Goal: Information Seeking & Learning: Learn about a topic

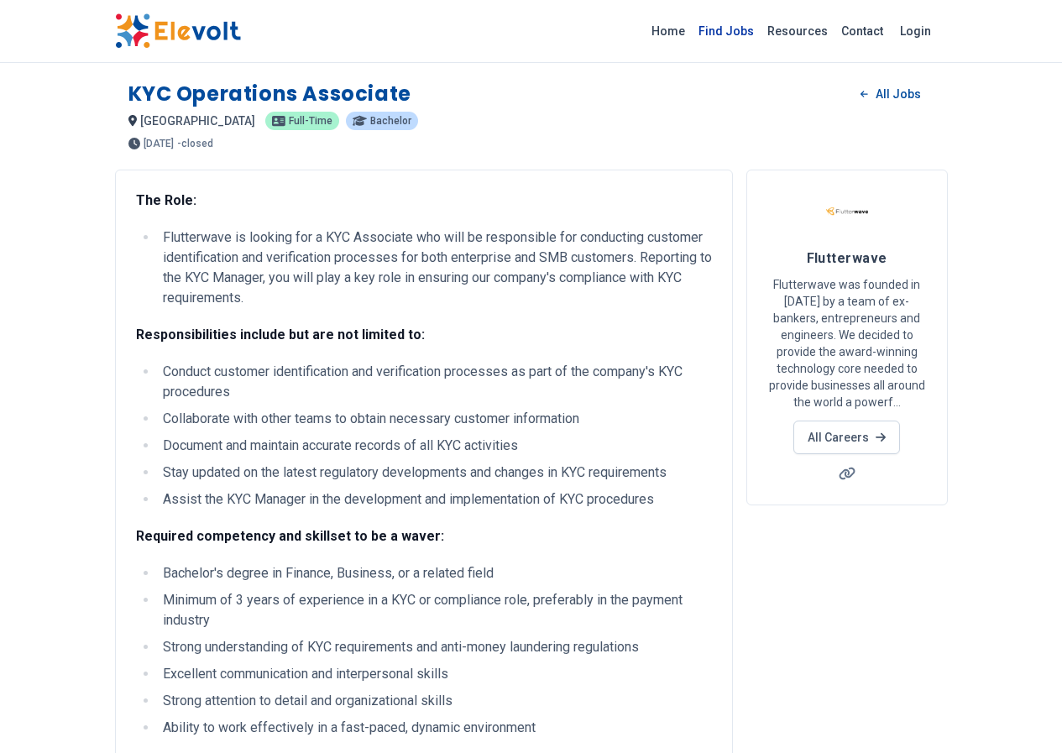
click at [761, 31] on link "Find Jobs" at bounding box center [726, 31] width 69 height 27
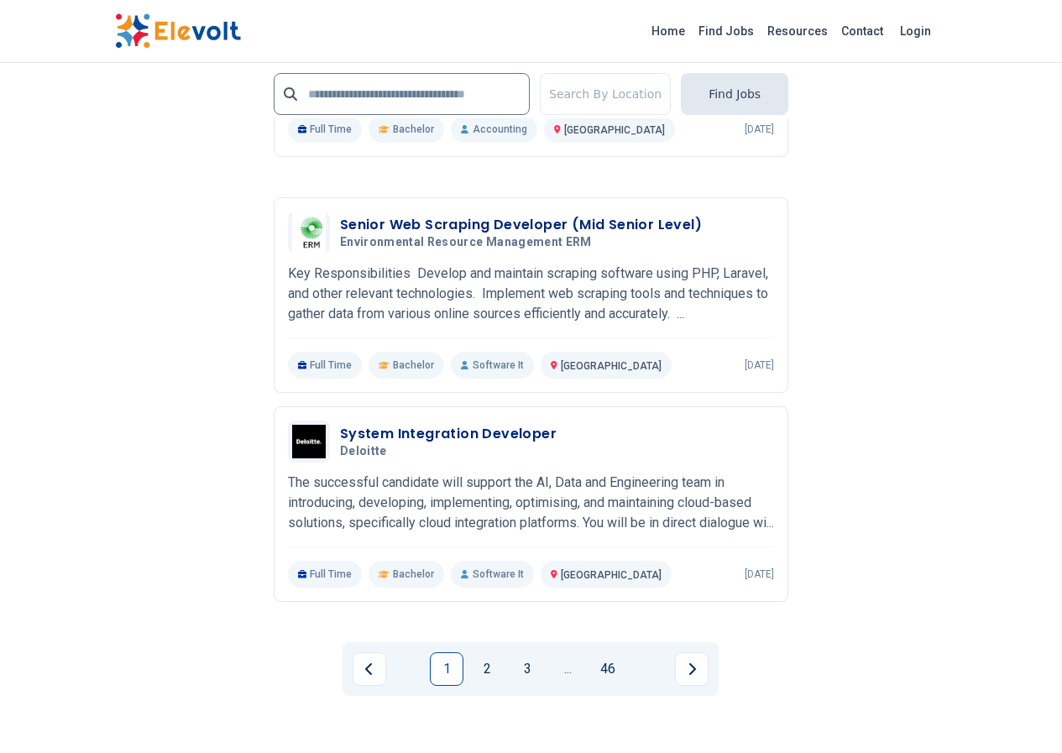
scroll to position [3358, 0]
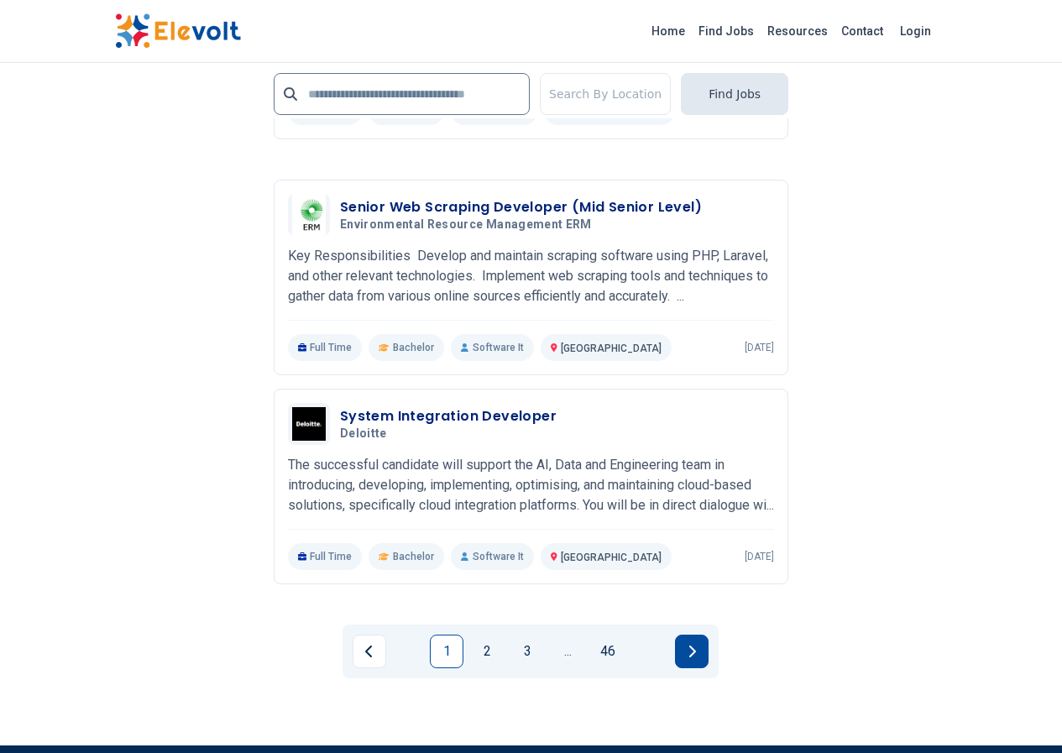
click at [702, 635] on button "Next page" at bounding box center [692, 652] width 34 height 34
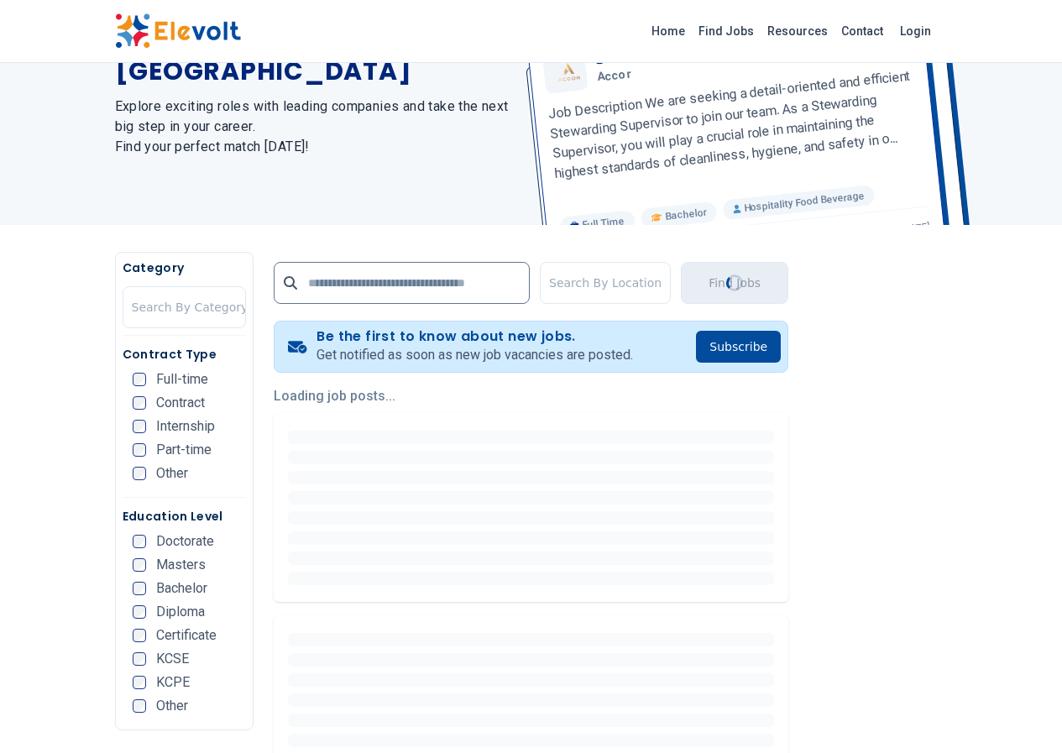
scroll to position [336, 0]
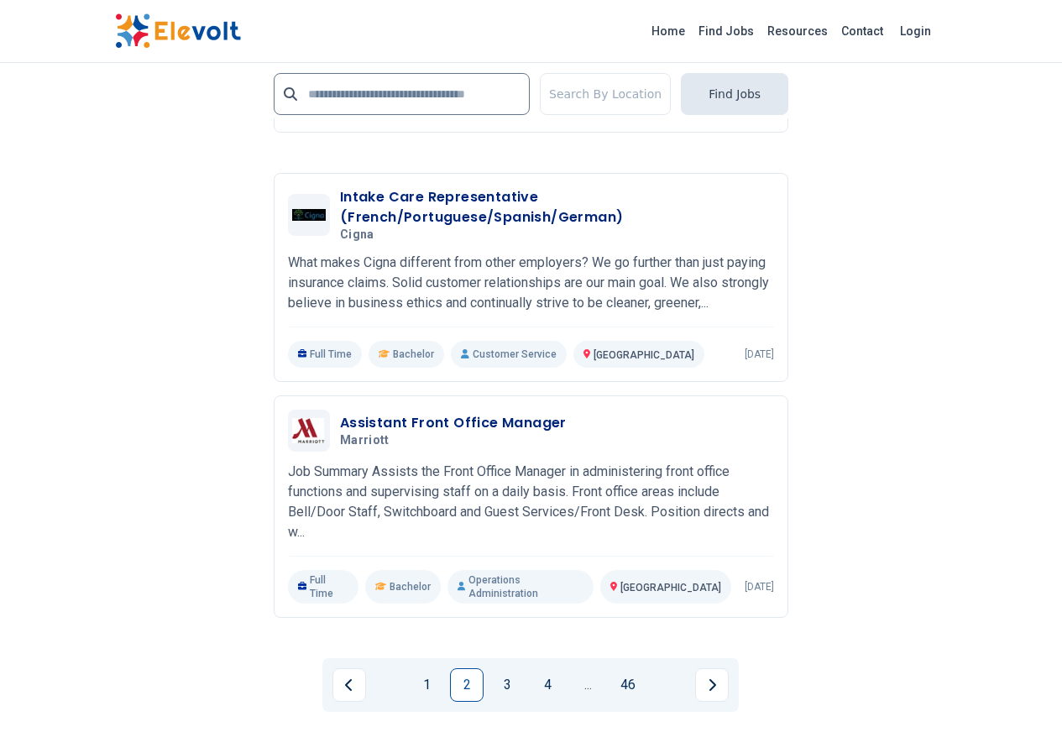
scroll to position [3274, 0]
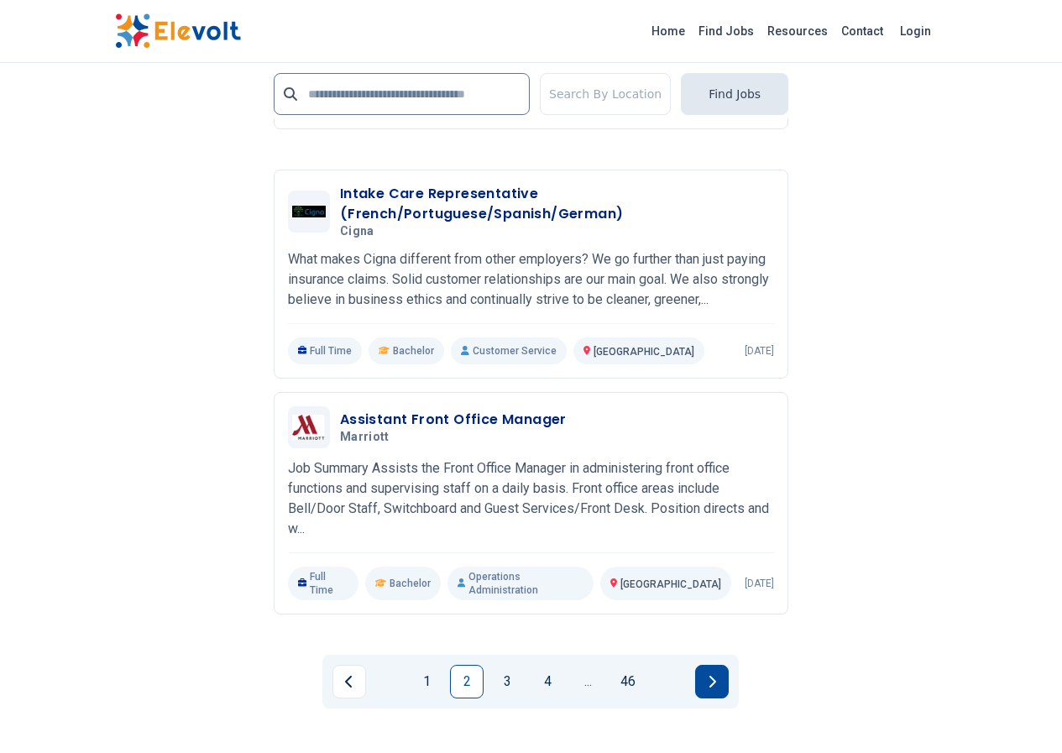
click at [720, 665] on button "Next page" at bounding box center [712, 682] width 34 height 34
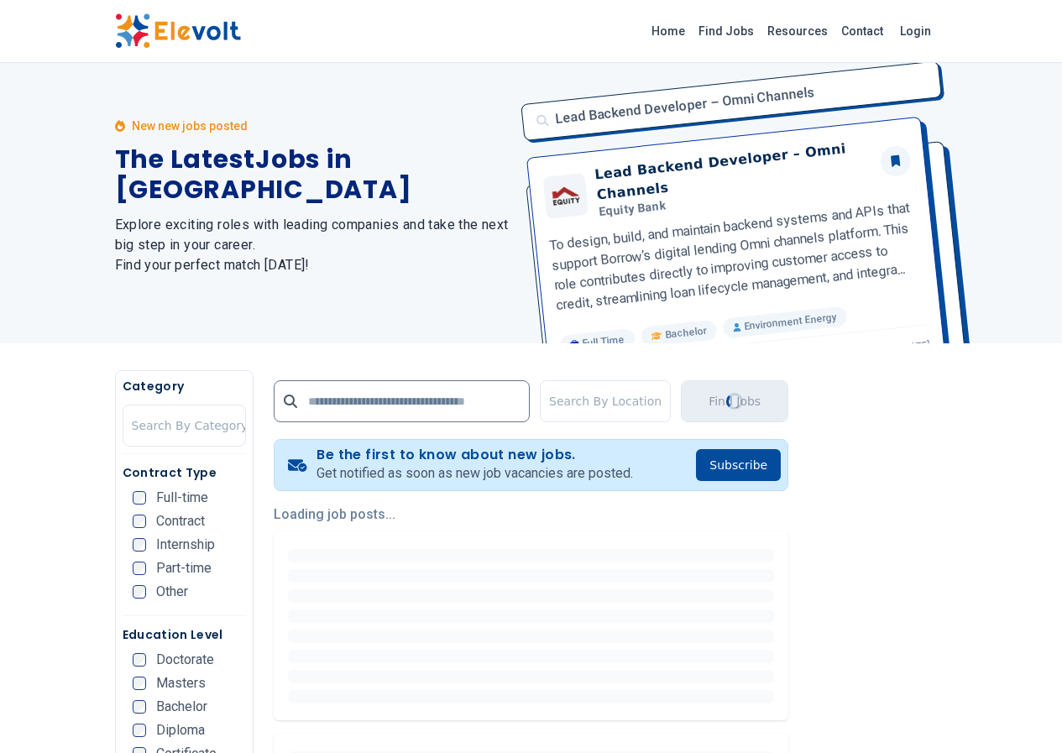
scroll to position [0, 0]
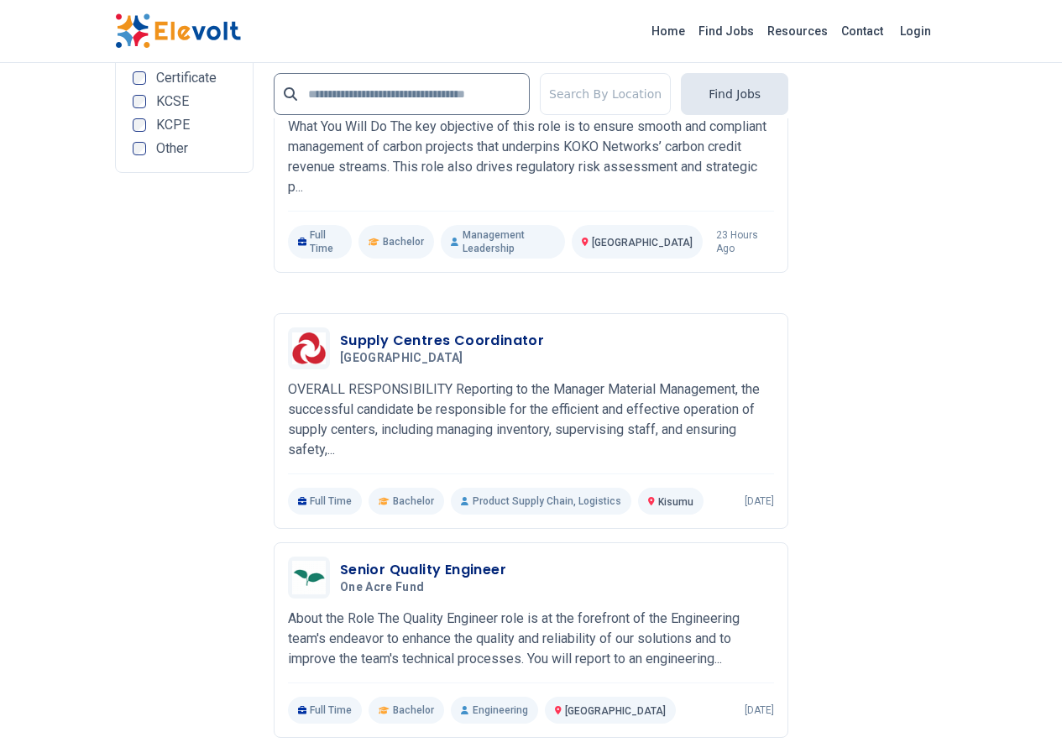
scroll to position [3274, 0]
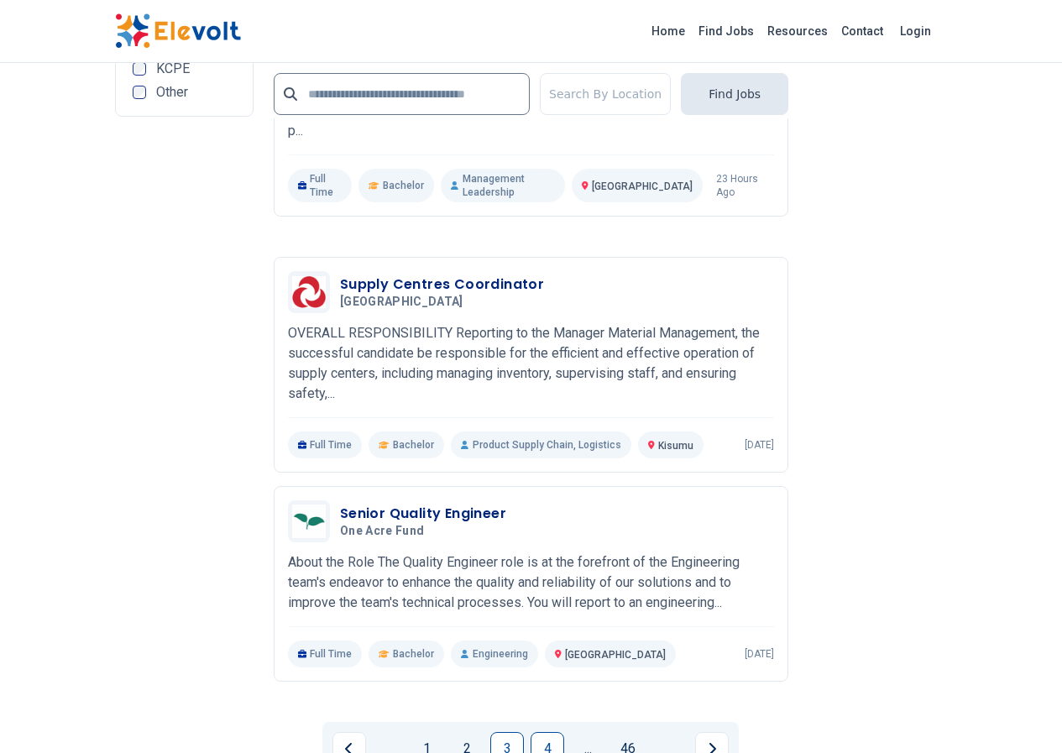
click at [556, 732] on link "4" at bounding box center [548, 749] width 34 height 34
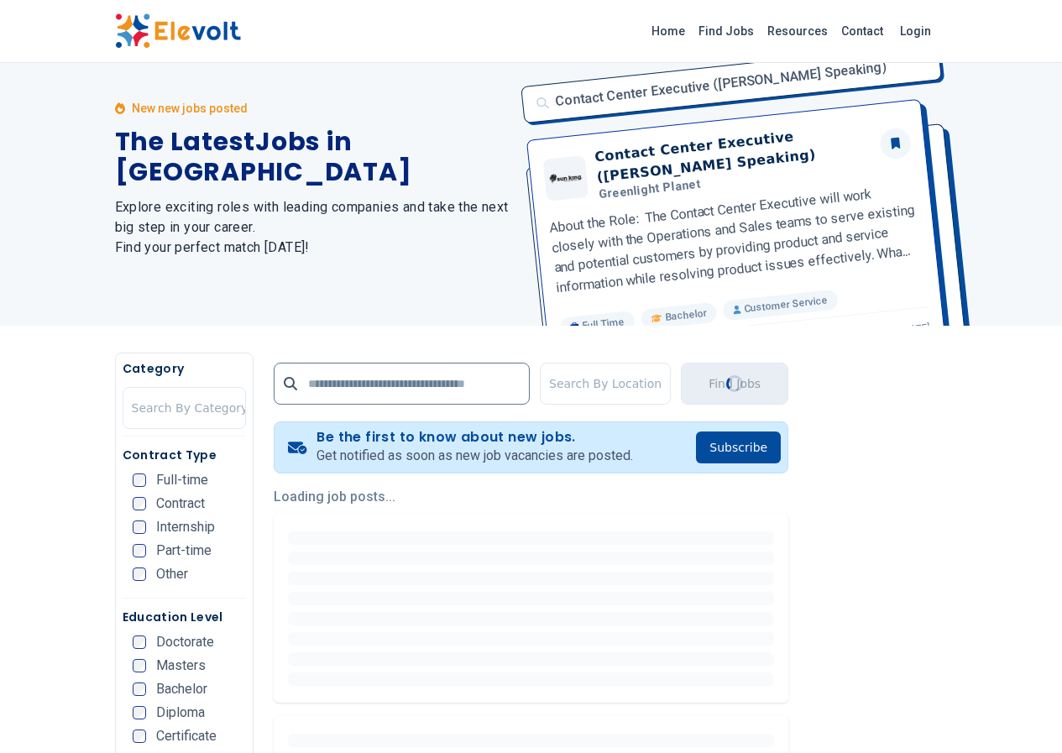
scroll to position [0, 0]
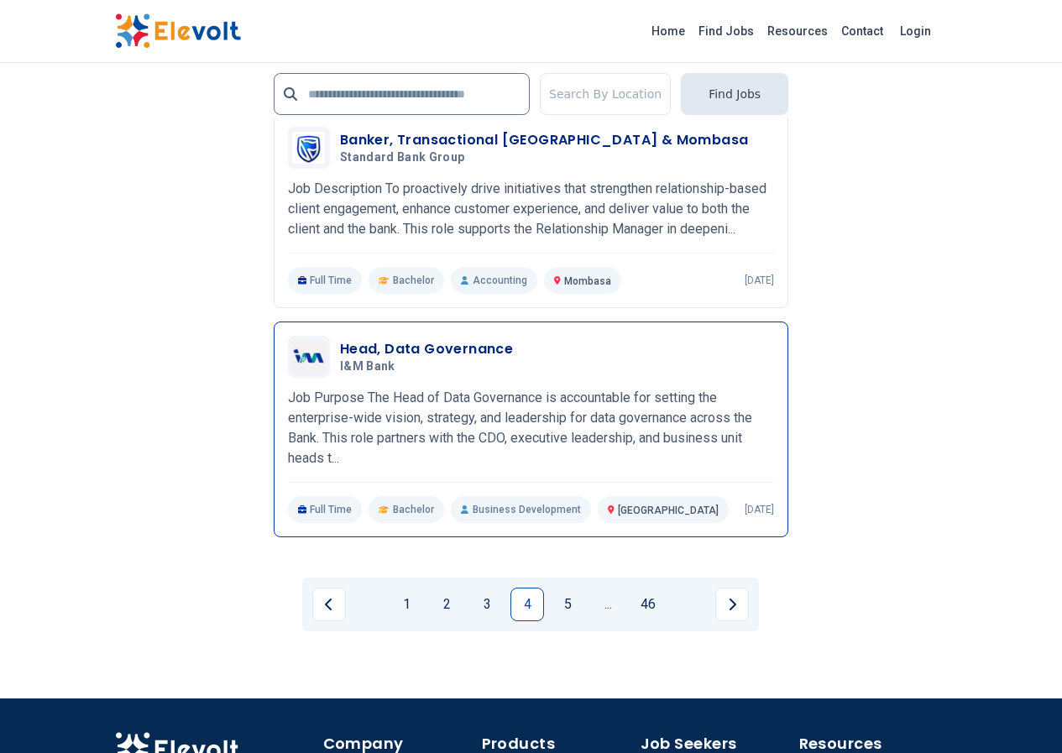
scroll to position [3358, 0]
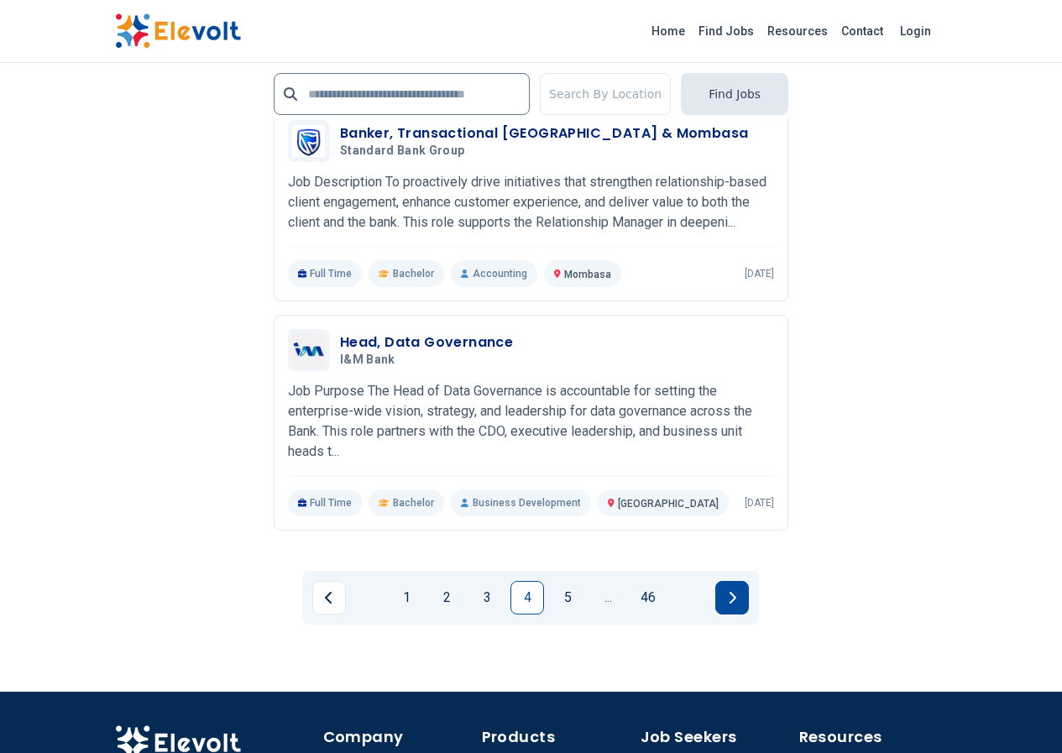
click at [744, 581] on button "Next page" at bounding box center [732, 598] width 34 height 34
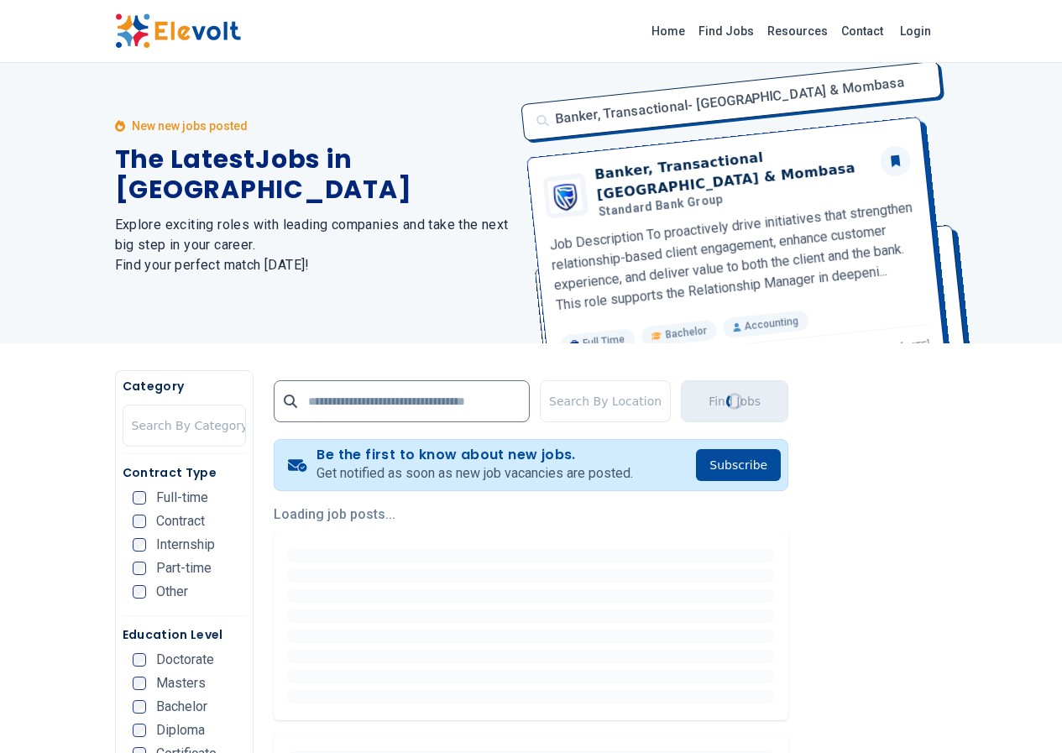
scroll to position [0, 0]
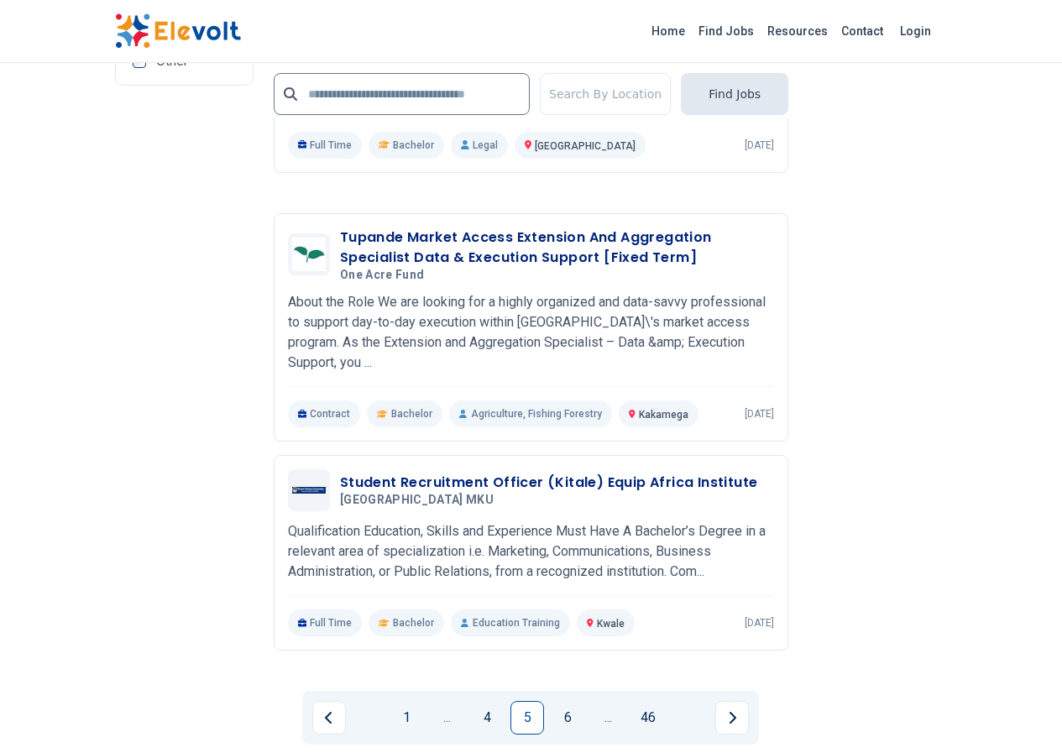
scroll to position [3420, 0]
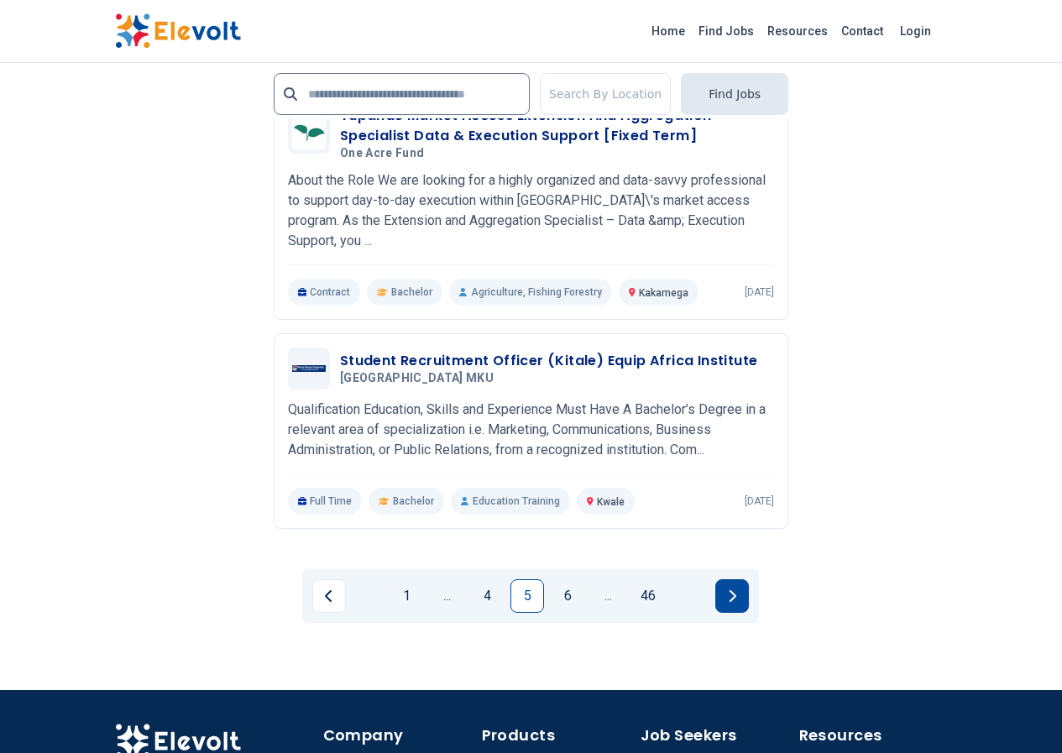
click at [749, 579] on button "Next page" at bounding box center [732, 596] width 34 height 34
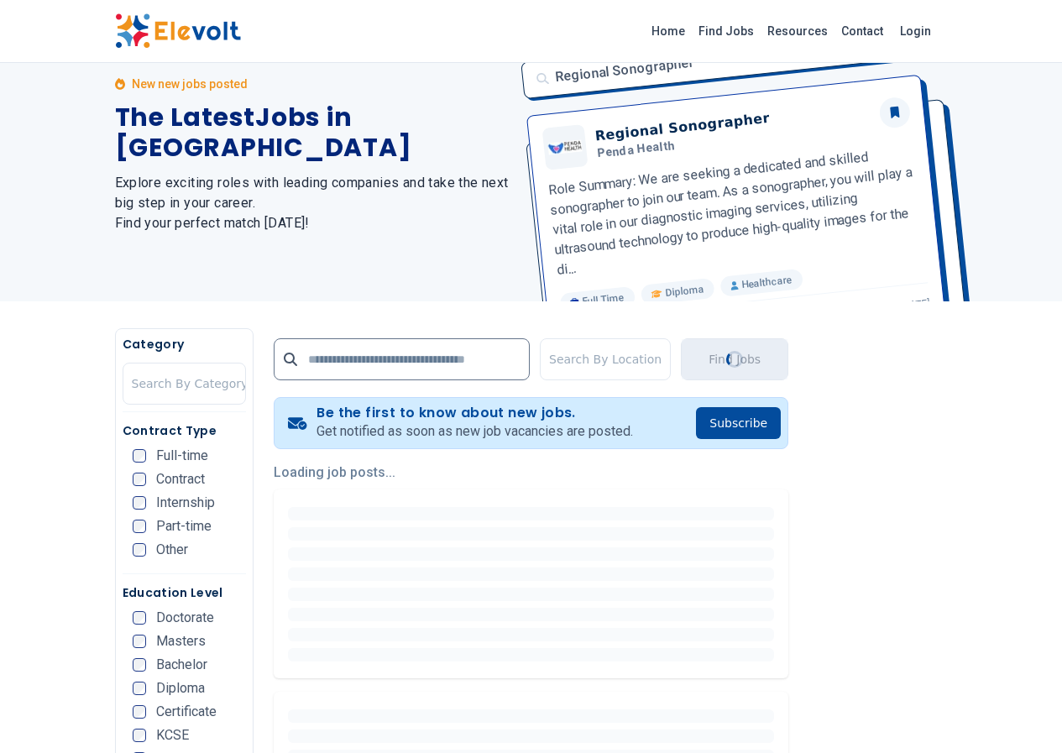
scroll to position [0, 0]
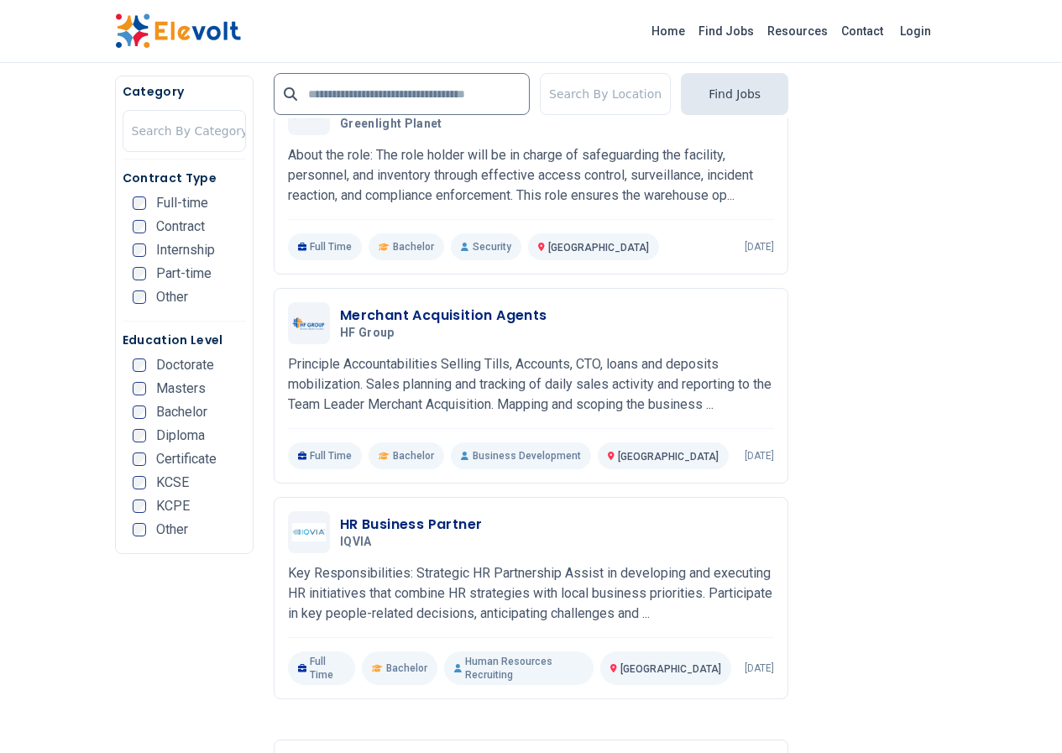
scroll to position [924, 0]
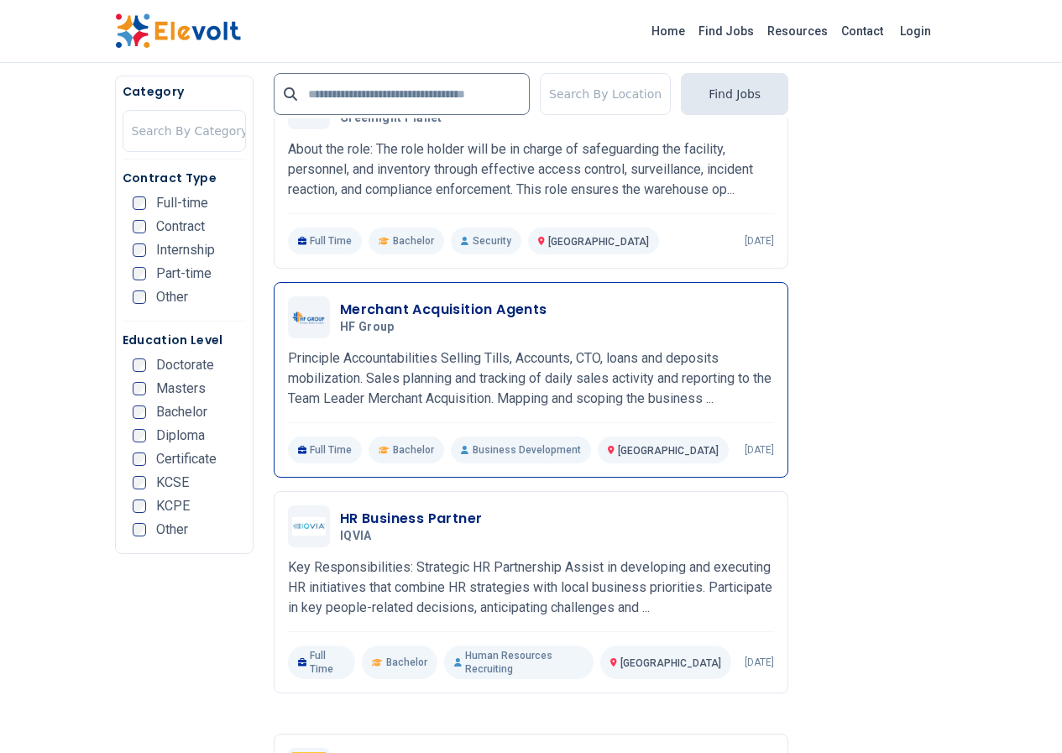
click at [384, 300] on h3 "Merchant Acquisition Agents" at bounding box center [443, 310] width 207 height 20
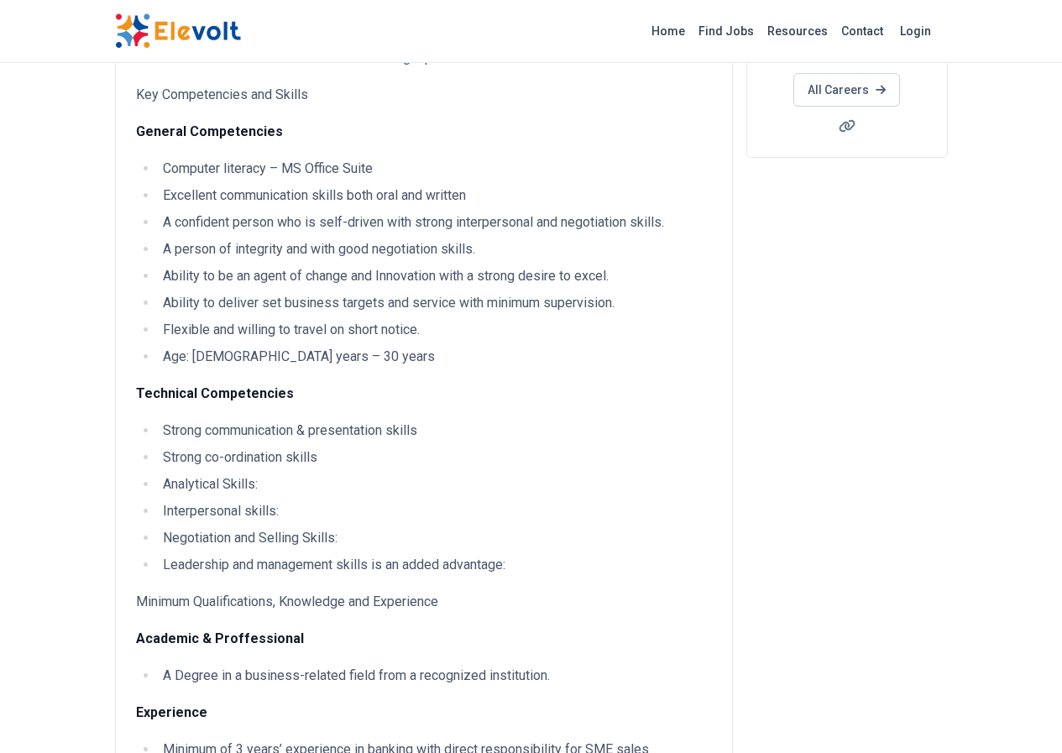
scroll to position [336, 0]
